Goal: Information Seeking & Learning: Check status

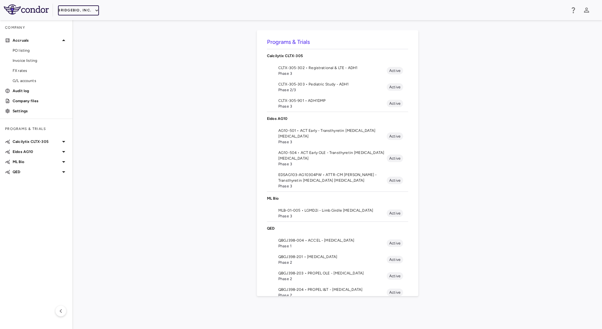
click at [90, 10] on button "BridgeBio, Inc." at bounding box center [78, 10] width 41 height 10
click at [80, 24] on li "Acelyrin" at bounding box center [84, 22] width 53 height 9
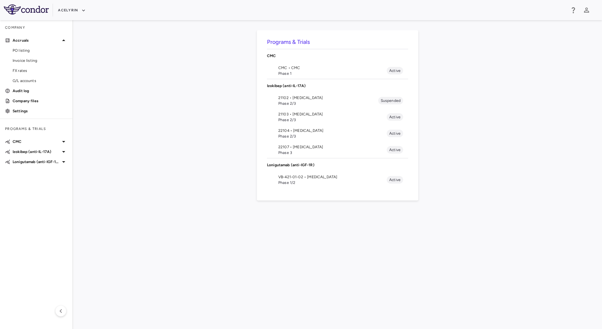
click at [301, 134] on span "Phase 2/3" at bounding box center [332, 136] width 108 height 6
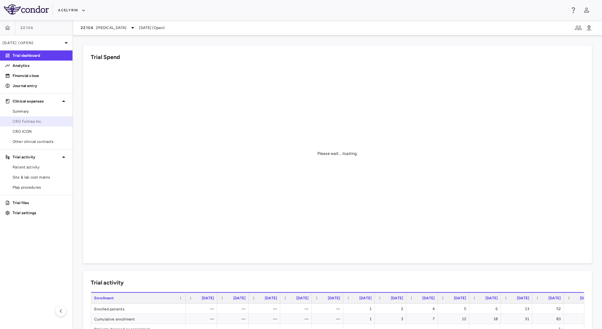
click at [42, 123] on span "CRO Fortrea Inc." at bounding box center [40, 122] width 55 height 6
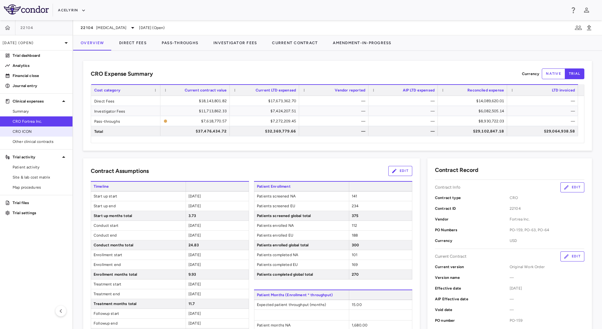
drag, startPoint x: 25, startPoint y: 130, endPoint x: 29, endPoint y: 134, distance: 6.5
click at [26, 129] on span "CRO ICON" at bounding box center [40, 132] width 55 height 6
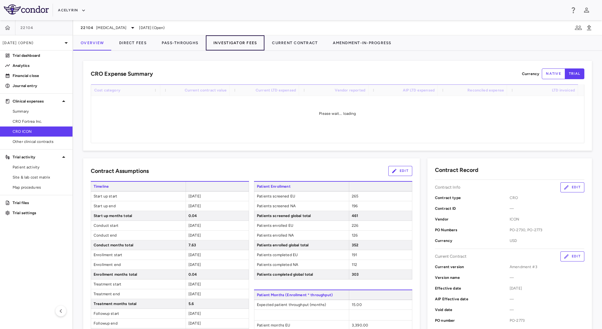
click at [229, 48] on button "Investigator Fees" at bounding box center [235, 42] width 59 height 15
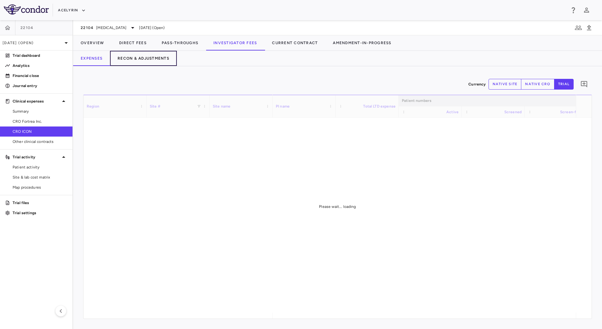
click at [155, 61] on button "Recon & Adjustments" at bounding box center [143, 58] width 67 height 15
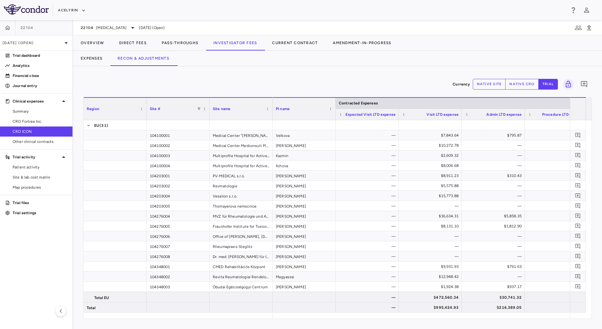
click at [399, 57] on div "Expenses Recon & Adjustments" at bounding box center [337, 58] width 529 height 15
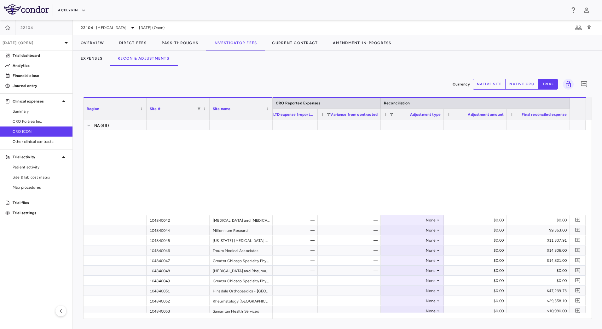
scroll to position [857, 0]
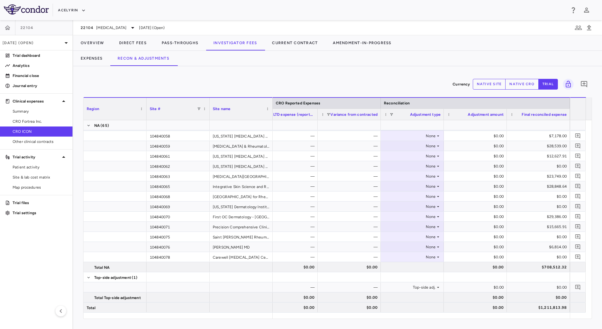
click at [522, 81] on button "native cro" at bounding box center [522, 84] width 33 height 11
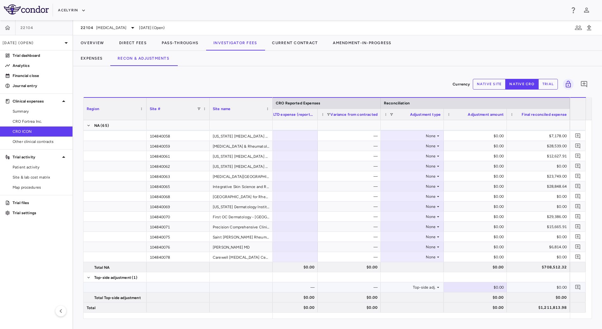
click at [487, 286] on div "$0.00" at bounding box center [477, 287] width 54 height 10
type input "**********"
click at [102, 40] on button "Overview" at bounding box center [92, 42] width 38 height 15
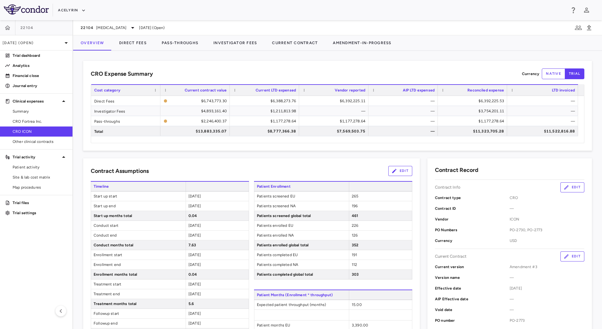
click at [374, 71] on div "CRO Expense Summary Currency native trial" at bounding box center [338, 73] width 494 height 11
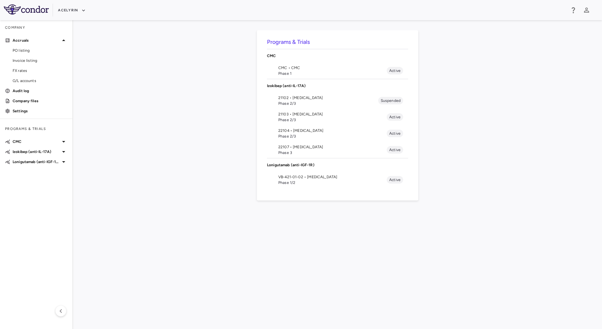
drag, startPoint x: 302, startPoint y: 133, endPoint x: 283, endPoint y: 126, distance: 20.0
click at [302, 134] on span "Phase 2/3" at bounding box center [332, 136] width 108 height 6
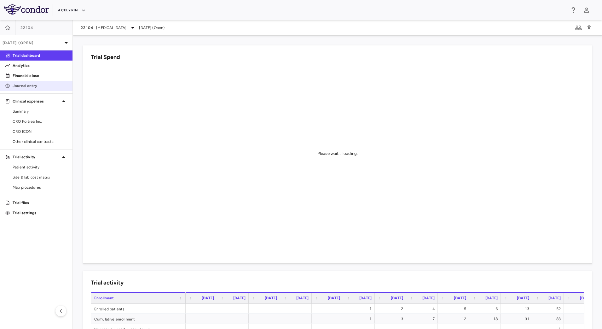
click at [42, 87] on p "Journal entry" at bounding box center [40, 86] width 55 height 6
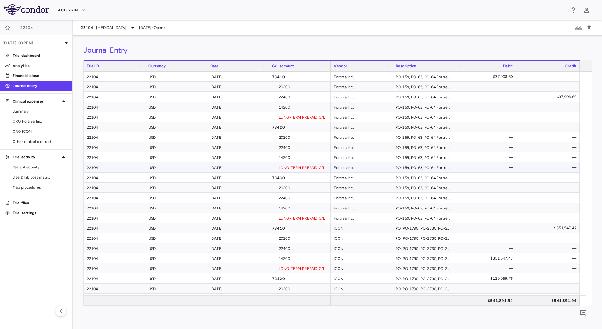
scroll to position [129, 0]
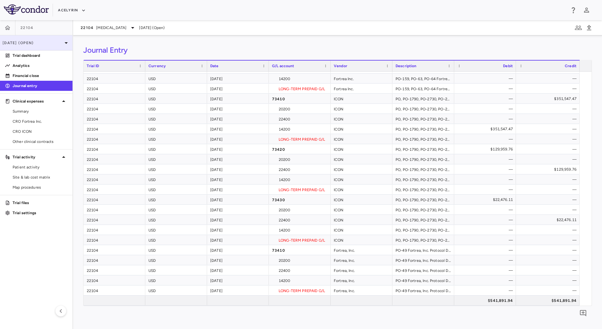
click at [53, 45] on div "[DATE] (Open)" at bounding box center [36, 42] width 73 height 15
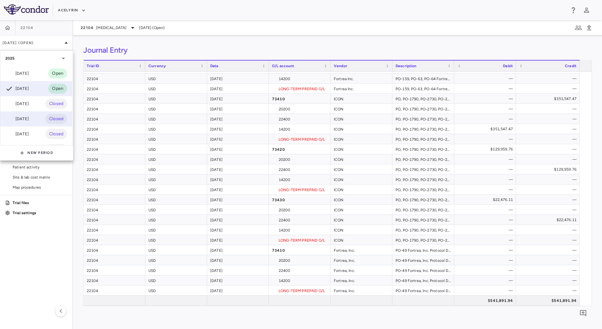
click at [29, 118] on div "[DATE]" at bounding box center [16, 119] width 23 height 8
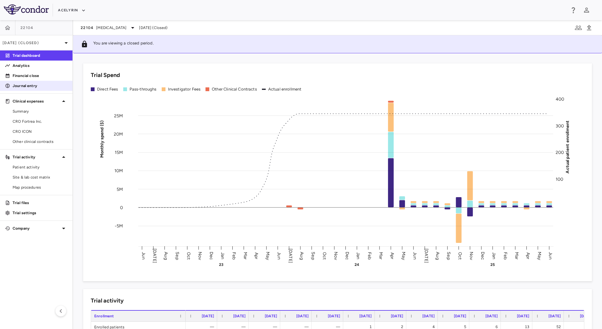
click at [56, 85] on p "Journal entry" at bounding box center [40, 86] width 55 height 6
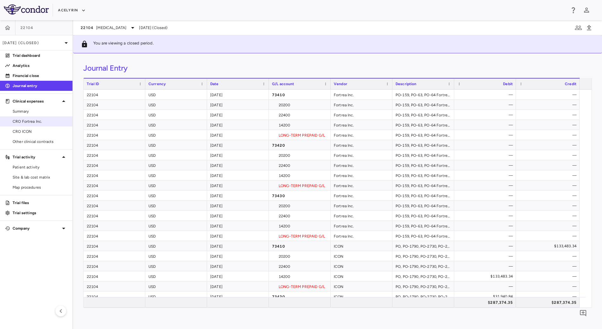
click at [43, 119] on span "CRO Fortrea Inc." at bounding box center [40, 122] width 55 height 6
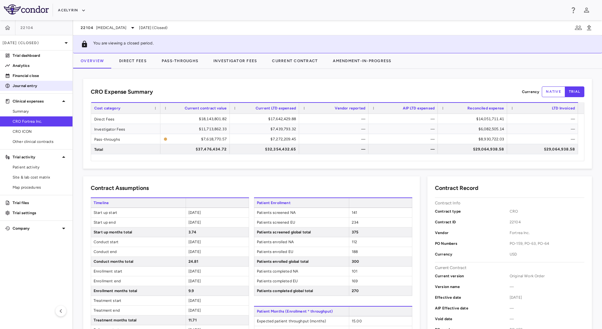
click at [41, 86] on p "Journal entry" at bounding box center [40, 86] width 55 height 6
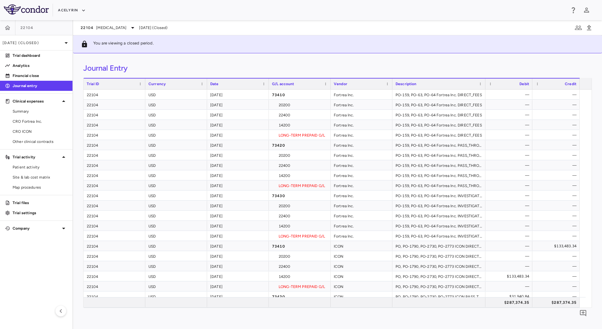
drag, startPoint x: 454, startPoint y: 85, endPoint x: 485, endPoint y: 83, distance: 31.2
click at [485, 83] on div at bounding box center [485, 84] width 3 height 11
click at [46, 123] on span "CRO Fortrea Inc." at bounding box center [40, 122] width 55 height 6
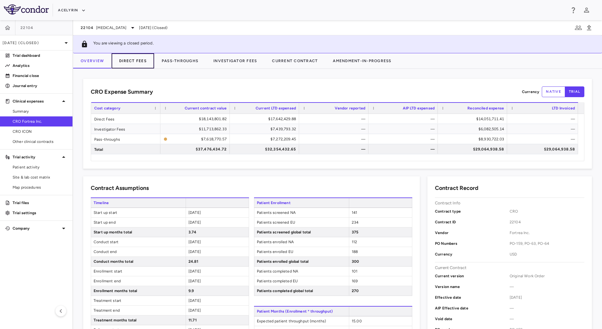
click at [141, 58] on button "Direct Fees" at bounding box center [133, 60] width 43 height 15
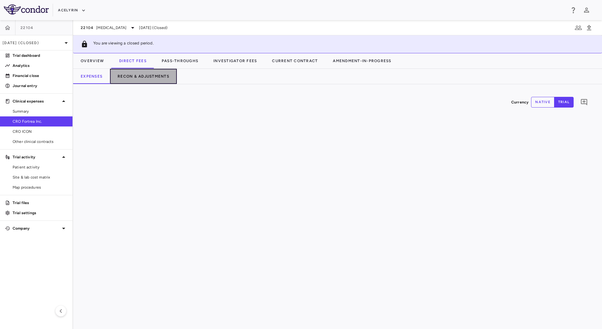
click at [156, 75] on button "Recon & Adjustments" at bounding box center [143, 76] width 67 height 15
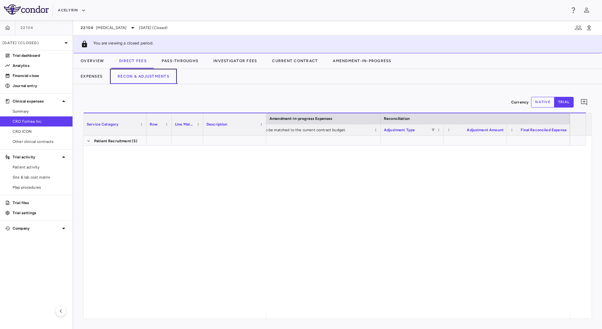
scroll to position [1741, 0]
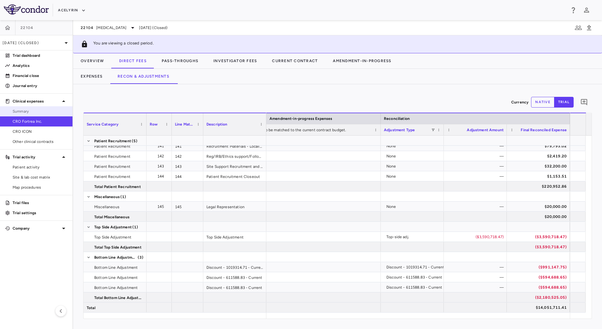
click at [36, 109] on span "Summary" at bounding box center [40, 111] width 55 height 6
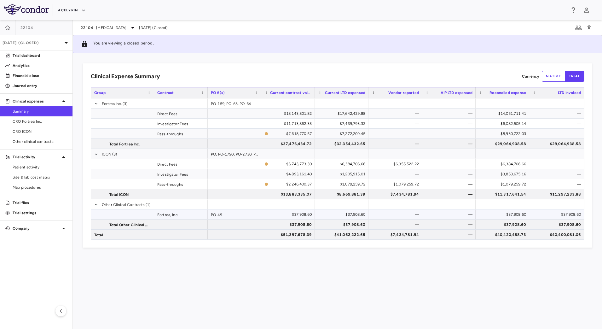
click at [492, 215] on div "$37,908.60" at bounding box center [504, 214] width 45 height 10
click at [57, 43] on p "[DATE] (Closed)" at bounding box center [33, 43] width 60 height 6
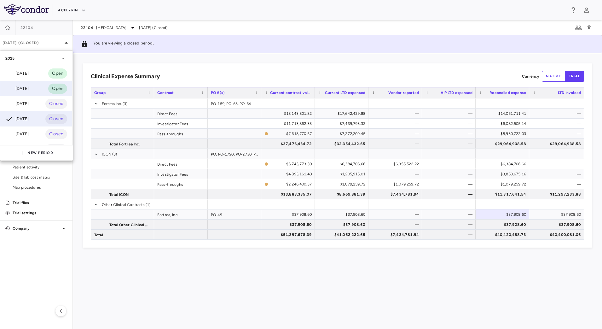
click at [29, 86] on div "[DATE]" at bounding box center [16, 89] width 23 height 8
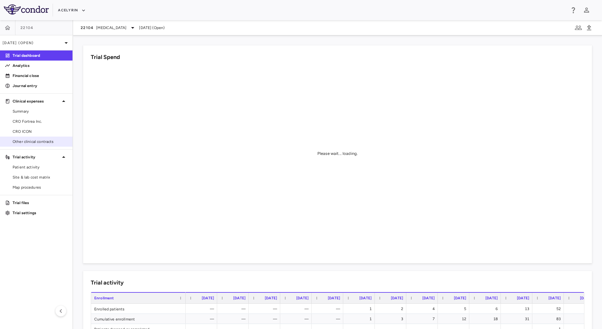
click at [46, 144] on span "Other clinical contracts" at bounding box center [40, 142] width 55 height 6
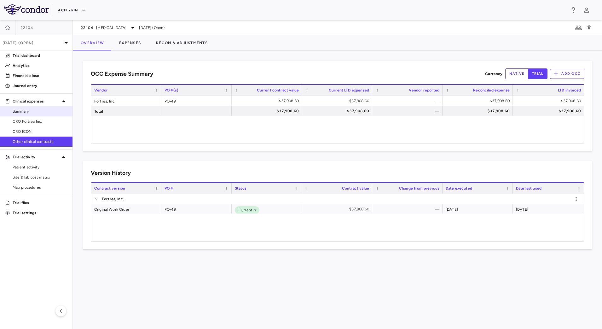
click at [42, 111] on span "Summary" at bounding box center [40, 111] width 55 height 6
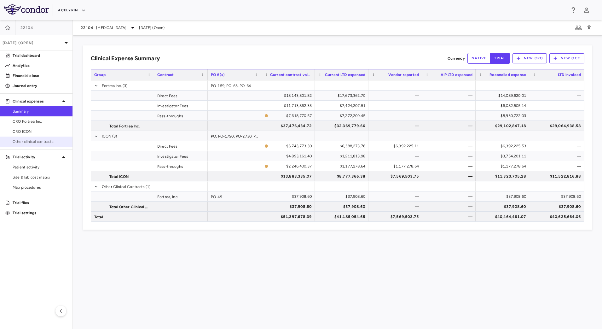
click at [45, 139] on span "Other clinical contracts" at bounding box center [40, 142] width 55 height 6
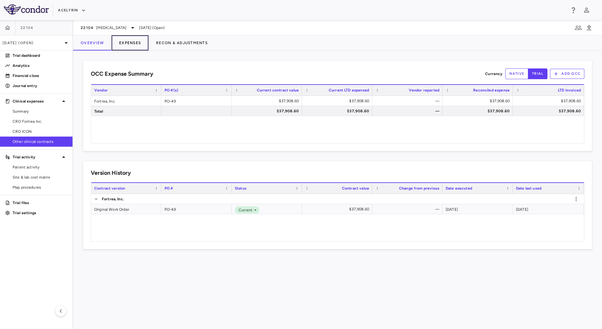
click at [137, 46] on button "Expenses" at bounding box center [130, 42] width 37 height 15
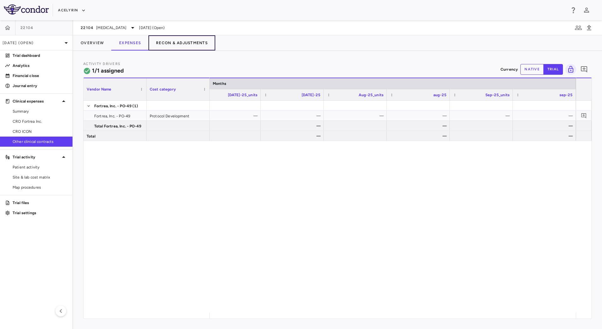
click at [191, 40] on button "Recon & Adjustments" at bounding box center [182, 42] width 67 height 15
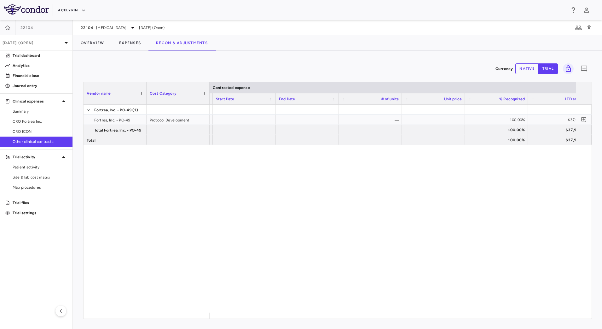
scroll to position [0, 749]
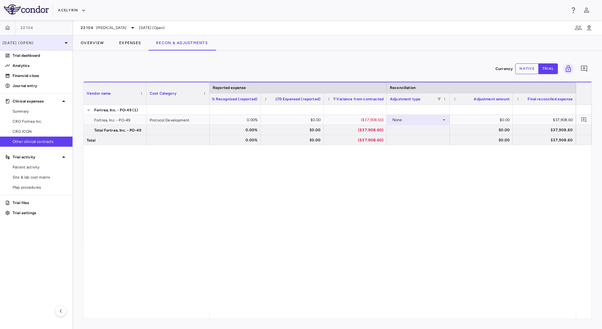
click at [68, 43] on icon at bounding box center [66, 43] width 8 height 8
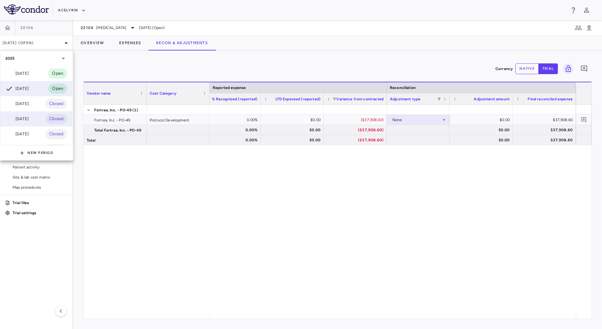
click at [34, 116] on div "[DATE] Closed" at bounding box center [36, 118] width 72 height 15
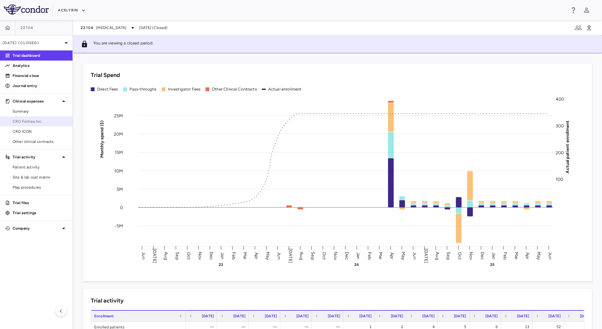
click at [45, 124] on link "CRO Fortrea Inc." at bounding box center [36, 121] width 73 height 9
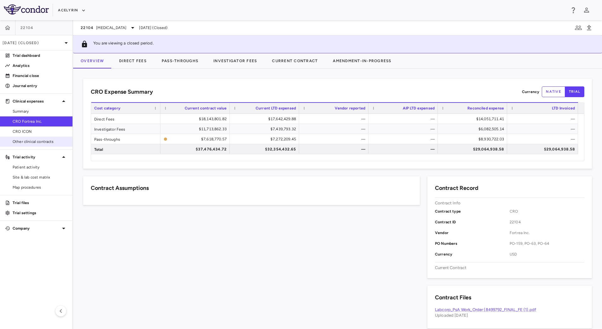
click at [49, 144] on link "Other clinical contracts" at bounding box center [36, 141] width 73 height 9
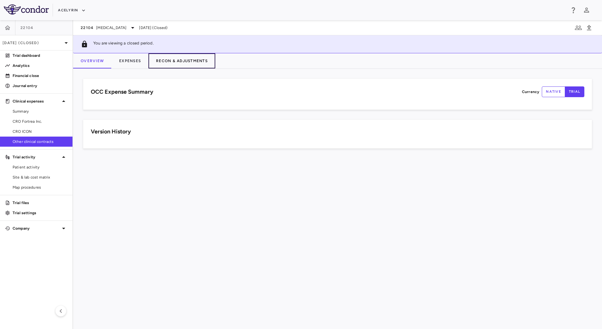
click at [173, 61] on button "Recon & Adjustments" at bounding box center [182, 60] width 67 height 15
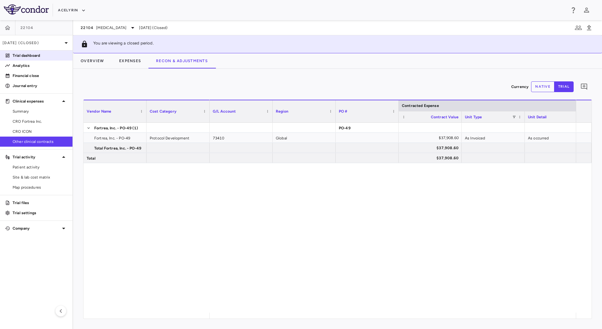
click at [39, 58] on link "Trial dashboard" at bounding box center [36, 55] width 73 height 9
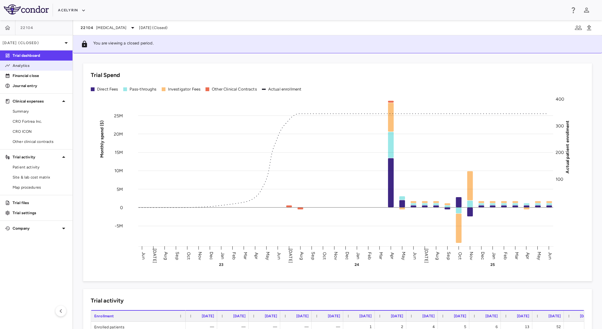
click at [35, 68] on link "Analytics" at bounding box center [36, 65] width 73 height 9
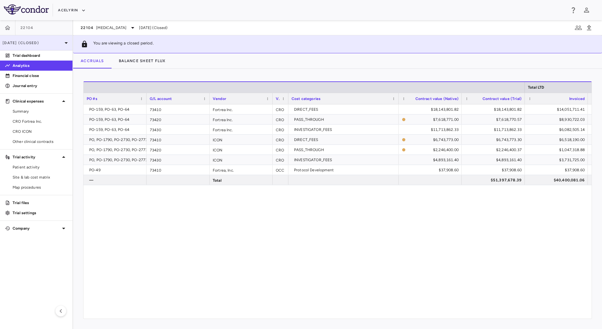
click at [60, 43] on p "[DATE] (Closed)" at bounding box center [33, 43] width 60 height 6
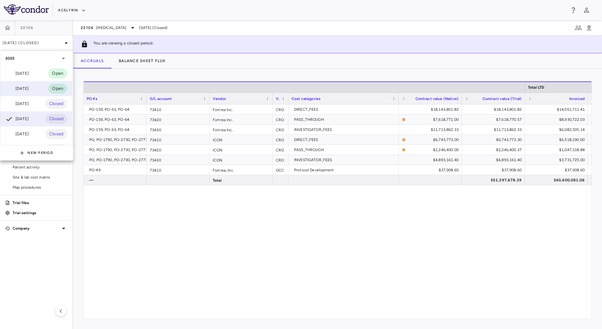
click at [25, 90] on div "[DATE]" at bounding box center [16, 89] width 23 height 8
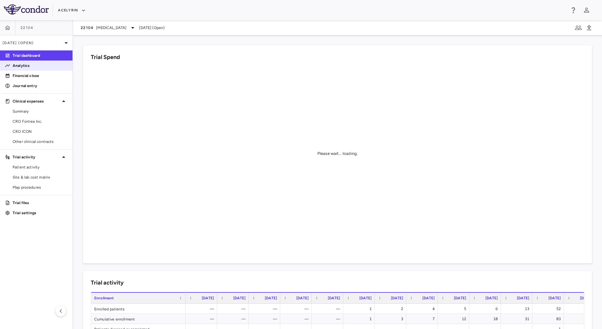
click at [37, 68] on p "Analytics" at bounding box center [40, 66] width 55 height 6
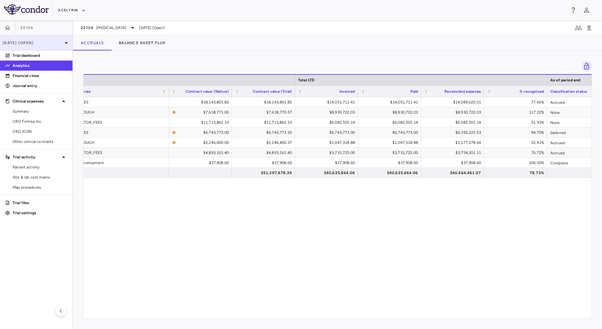
click at [52, 45] on p "[DATE] (Open)" at bounding box center [33, 43] width 60 height 6
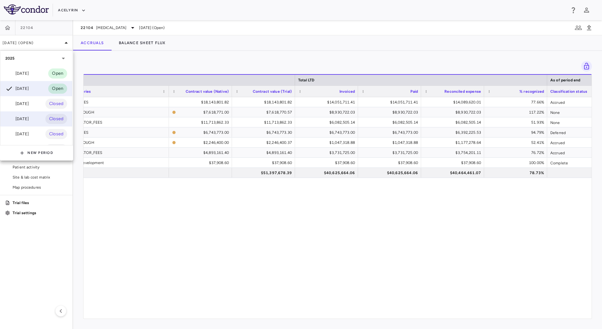
click at [29, 119] on div "[DATE]" at bounding box center [16, 119] width 23 height 8
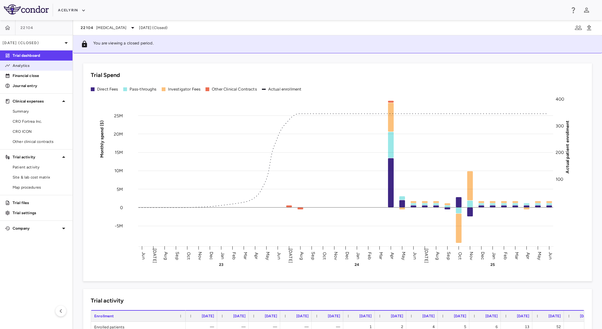
click at [33, 67] on p "Analytics" at bounding box center [40, 66] width 55 height 6
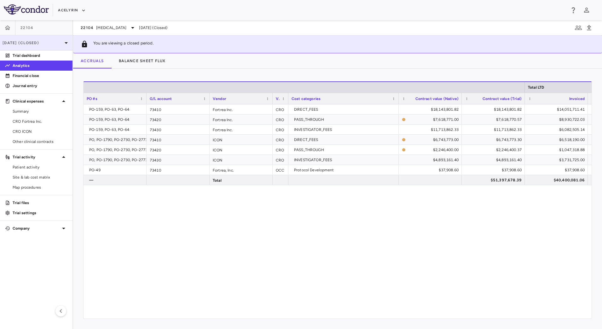
click at [64, 43] on icon at bounding box center [66, 43] width 8 height 8
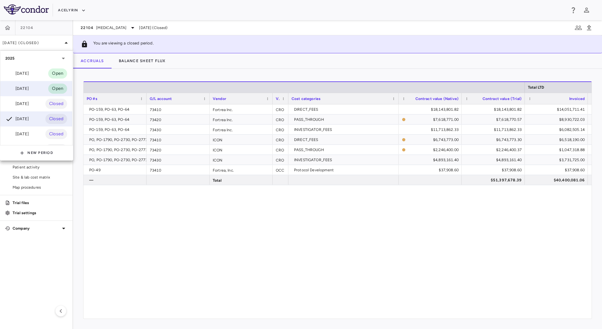
click at [35, 86] on div "[DATE] Open" at bounding box center [36, 88] width 72 height 15
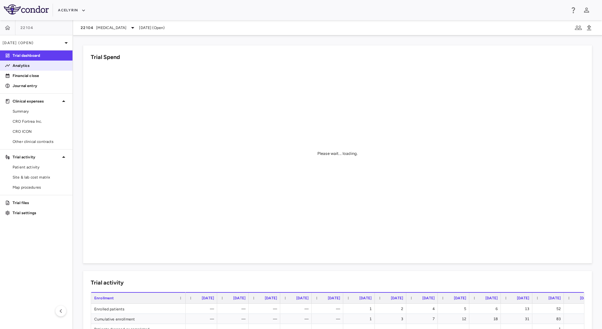
click at [25, 69] on link "Analytics" at bounding box center [36, 65] width 73 height 9
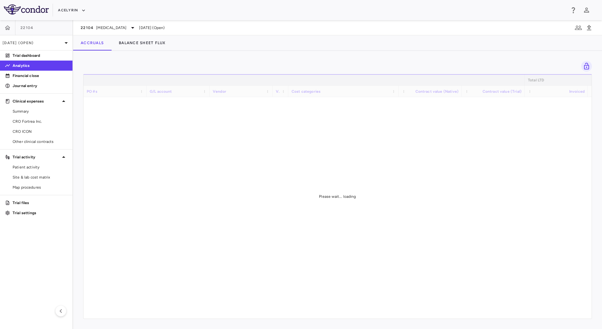
drag, startPoint x: 276, startPoint y: 315, endPoint x: 289, endPoint y: 315, distance: 13.6
click at [289, 315] on div "Please wait... loading" at bounding box center [338, 196] width 508 height 244
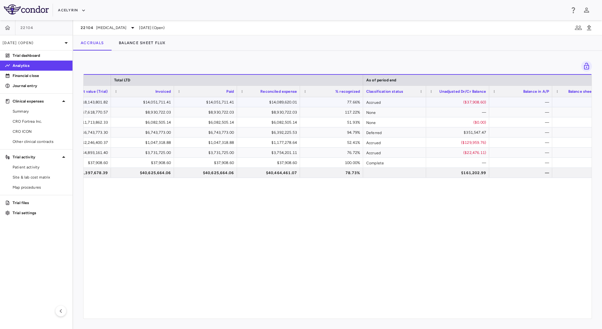
click at [448, 102] on div "($37,908.60)" at bounding box center [459, 102] width 54 height 10
click at [50, 119] on span "CRO Fortrea Inc." at bounding box center [40, 122] width 55 height 6
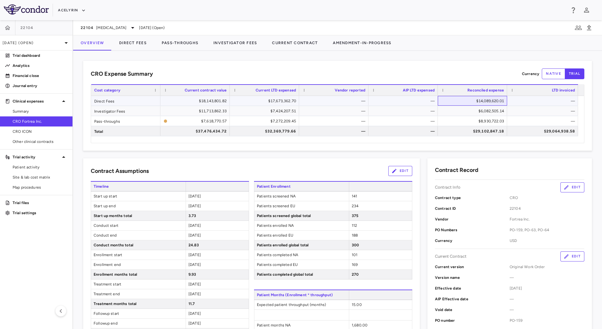
click at [460, 103] on div "$14,089,620.01" at bounding box center [474, 101] width 61 height 10
click at [141, 42] on button "Direct Fees" at bounding box center [133, 42] width 43 height 15
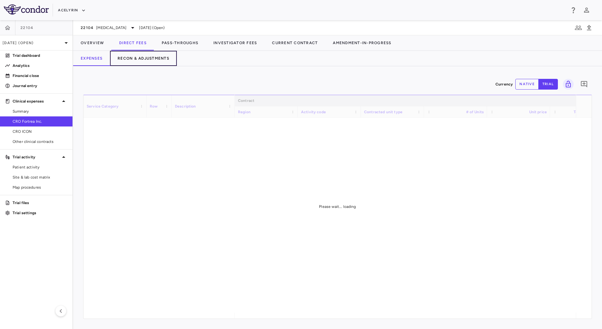
click at [141, 58] on button "Recon & Adjustments" at bounding box center [143, 58] width 67 height 15
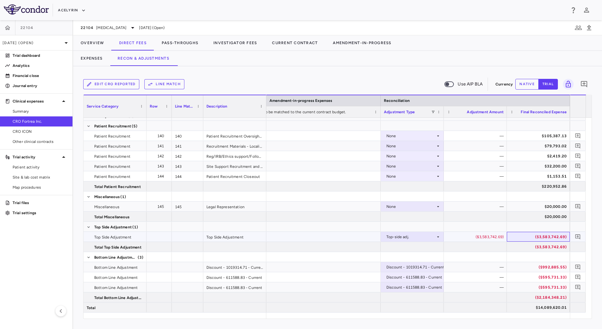
click at [513, 236] on div "($3,583,742.69)" at bounding box center [540, 237] width 54 height 10
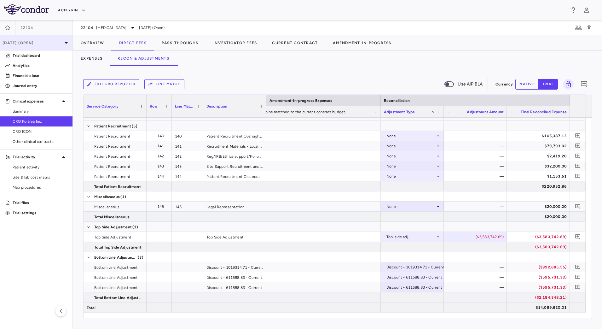
click at [50, 44] on p "[DATE] (Open)" at bounding box center [33, 43] width 60 height 6
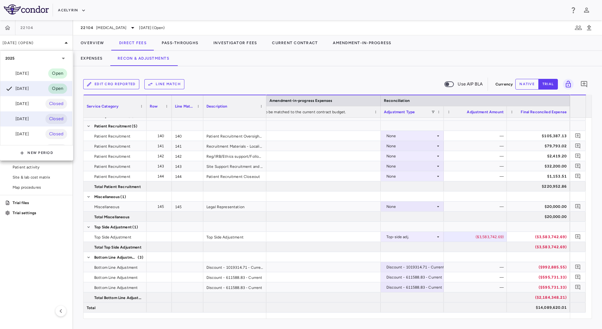
click at [29, 118] on div "[DATE]" at bounding box center [16, 119] width 23 height 8
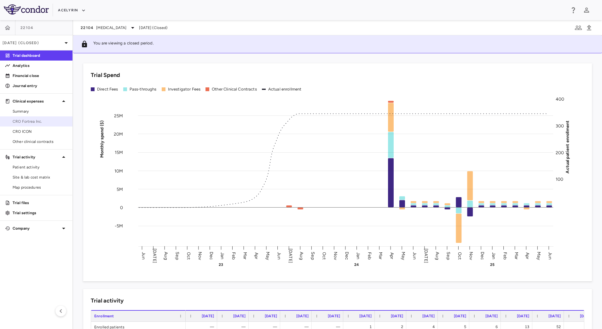
click at [44, 124] on span "CRO Fortrea Inc." at bounding box center [40, 122] width 55 height 6
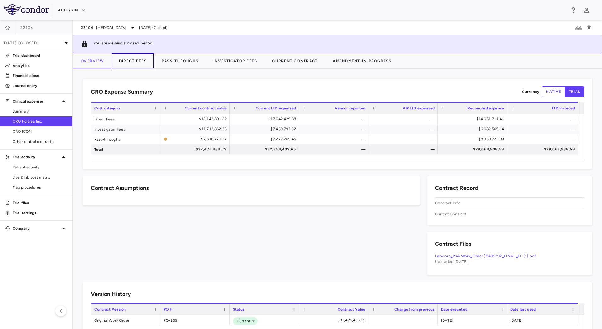
click at [142, 63] on button "Direct Fees" at bounding box center [133, 60] width 43 height 15
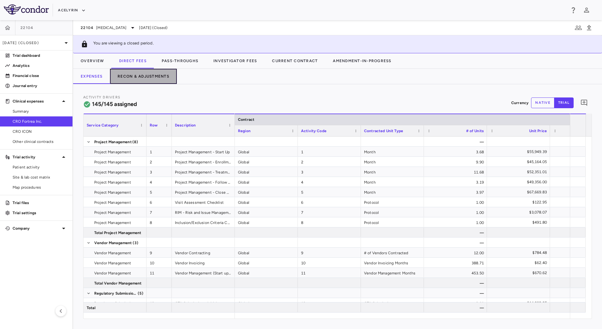
click at [160, 79] on button "Recon & Adjustments" at bounding box center [143, 76] width 67 height 15
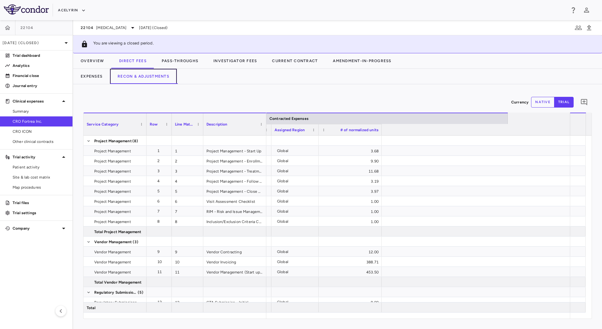
scroll to position [0, 654]
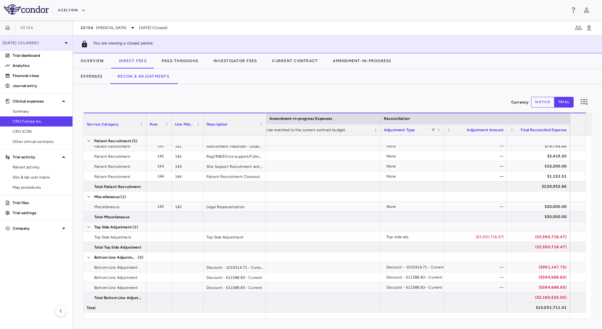
click at [47, 42] on p "[DATE] (Closed)" at bounding box center [33, 43] width 60 height 6
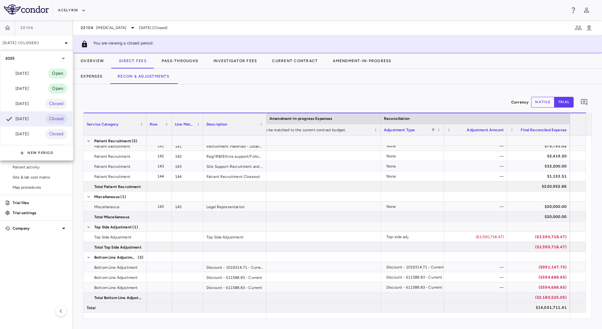
click at [506, 312] on div at bounding box center [301, 164] width 602 height 329
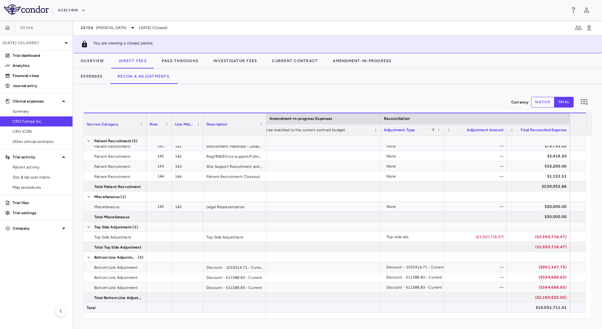
click at [530, 307] on div "$14,051,711.41" at bounding box center [540, 307] width 54 height 10
click at [35, 45] on p "[DATE] (Closed)" at bounding box center [33, 43] width 60 height 6
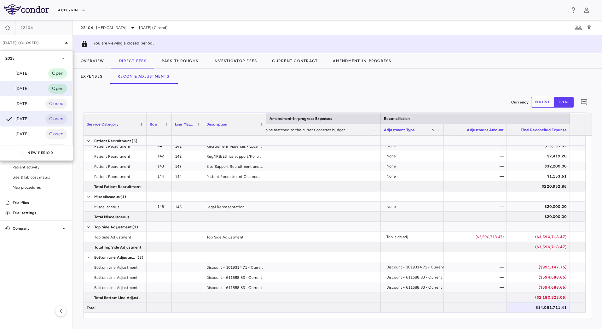
click at [27, 89] on div "[DATE]" at bounding box center [16, 89] width 23 height 8
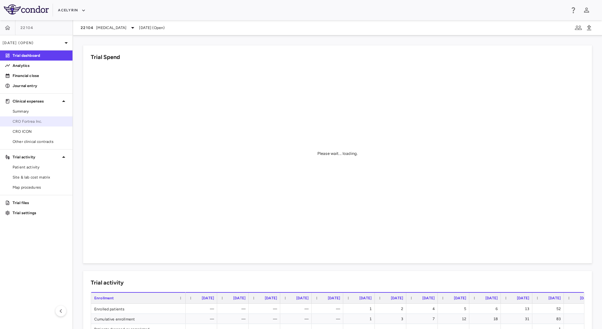
click at [24, 122] on span "CRO Fortrea Inc." at bounding box center [40, 122] width 55 height 6
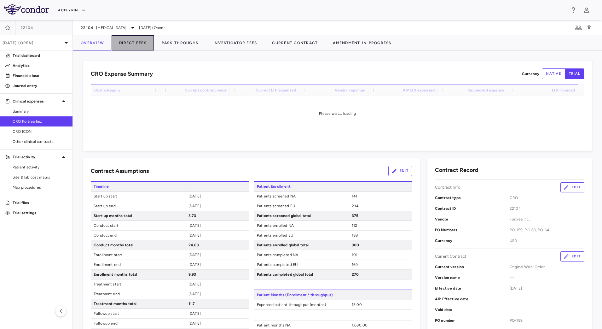
click at [139, 41] on button "Direct Fees" at bounding box center [133, 42] width 43 height 15
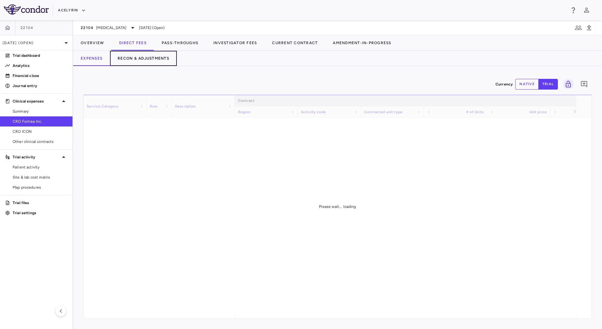
click at [133, 57] on button "Recon & Adjustments" at bounding box center [143, 58] width 67 height 15
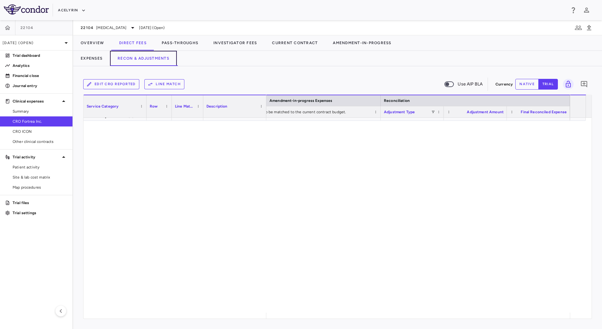
scroll to position [1723, 0]
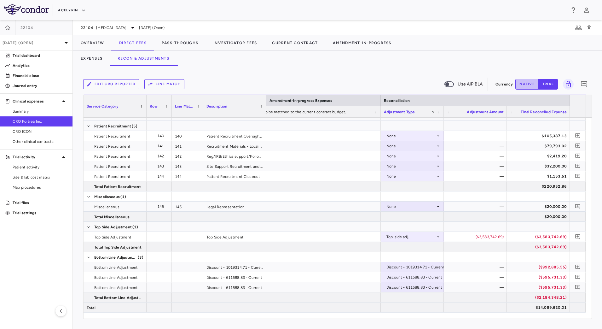
click at [524, 82] on button "native" at bounding box center [527, 84] width 23 height 11
click at [512, 237] on div "($3,583,742.69)" at bounding box center [538, 236] width 57 height 9
click at [31, 83] on p "Journal entry" at bounding box center [40, 86] width 55 height 6
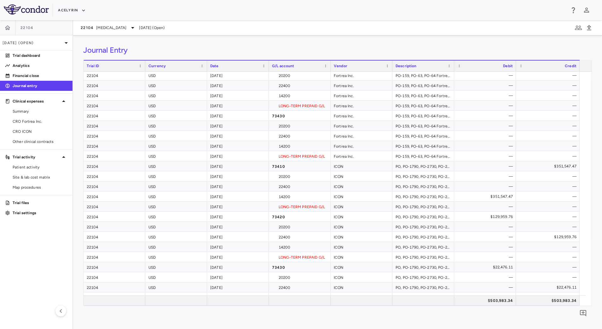
scroll to position [103, 0]
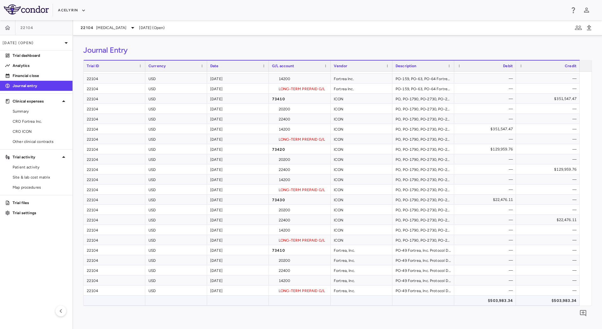
click at [474, 302] on div "$503,983.34" at bounding box center [486, 301] width 53 height 10
click at [36, 122] on span "CRO Fortrea Inc." at bounding box center [40, 122] width 55 height 6
